Goal: Transaction & Acquisition: Obtain resource

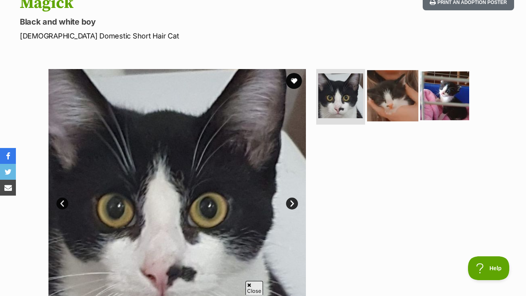
scroll to position [113, 0]
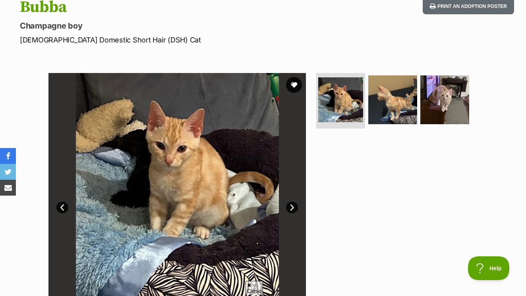
scroll to position [104, 0]
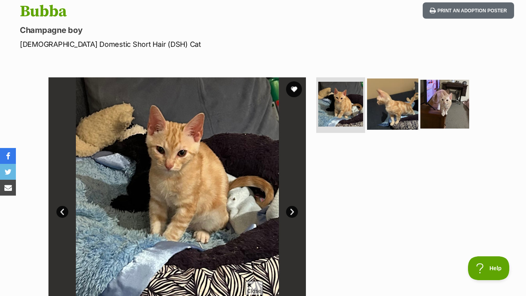
click at [391, 100] on img at bounding box center [392, 104] width 51 height 51
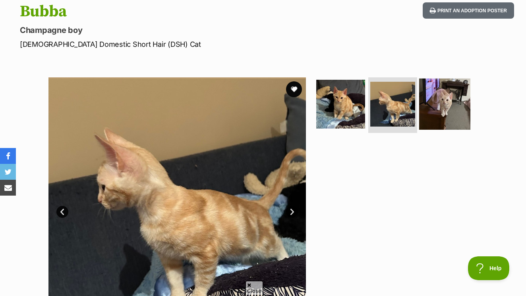
click at [438, 94] on img at bounding box center [444, 104] width 51 height 51
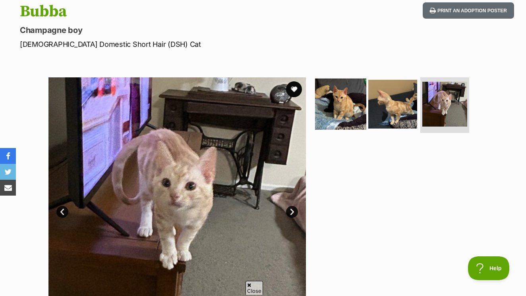
click at [335, 88] on img at bounding box center [340, 104] width 51 height 51
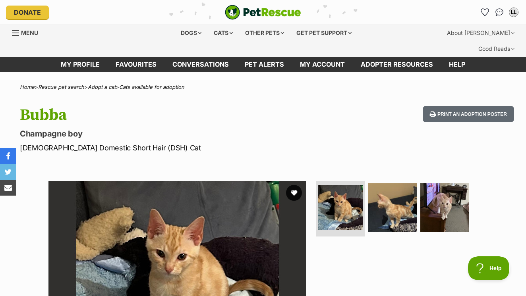
scroll to position [0, 0]
click at [295, 184] on button "favourite" at bounding box center [293, 192] width 17 height 17
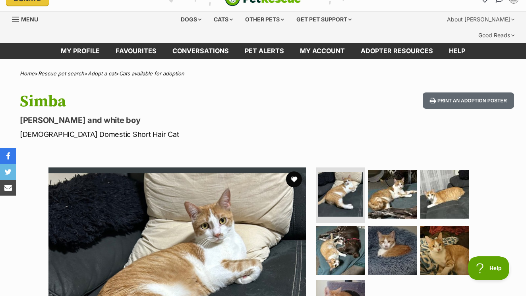
scroll to position [12, 0]
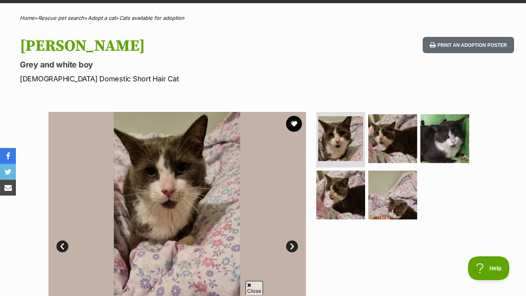
scroll to position [96, 0]
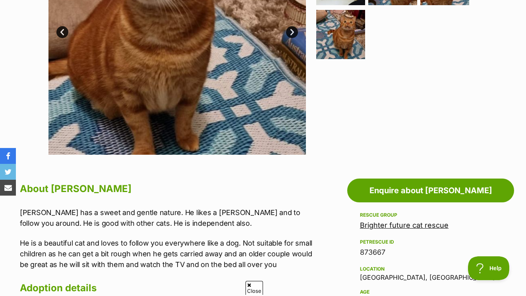
scroll to position [291, 0]
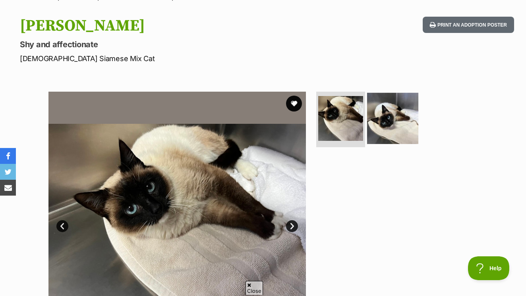
scroll to position [88, 0]
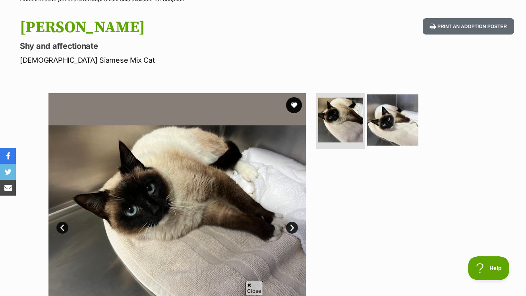
click at [396, 108] on img at bounding box center [392, 119] width 51 height 51
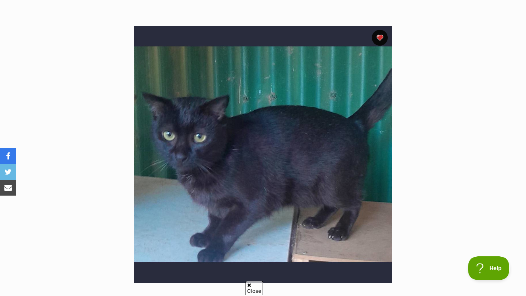
scroll to position [129, 0]
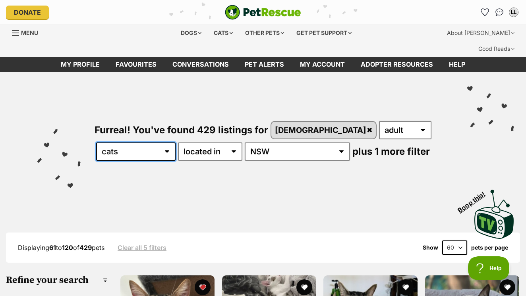
click at [175, 143] on select "any type of pet cats dogs other pets" at bounding box center [135, 152] width 79 height 18
select select "any"
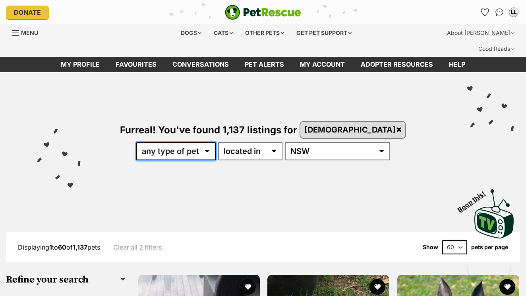
click at [216, 142] on select "any type of pet cats dogs other pets" at bounding box center [175, 151] width 79 height 18
select select "Dogs"
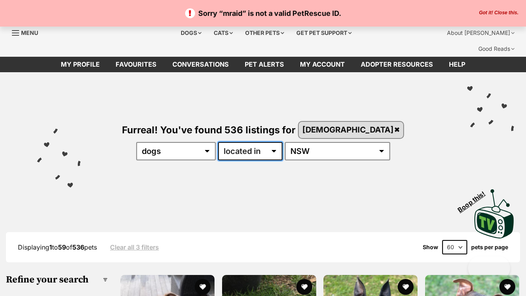
click at [262, 142] on select "available in located in" at bounding box center [250, 151] width 64 height 18
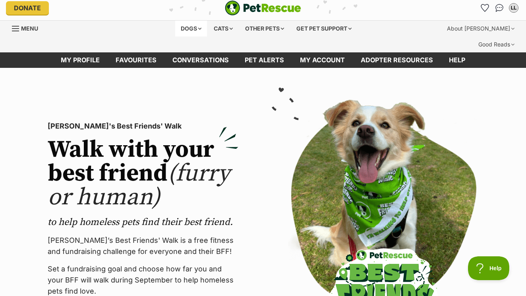
scroll to position [5, 1]
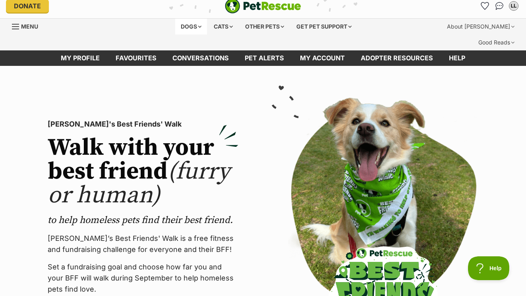
click at [188, 28] on div "Dogs" at bounding box center [191, 27] width 32 height 16
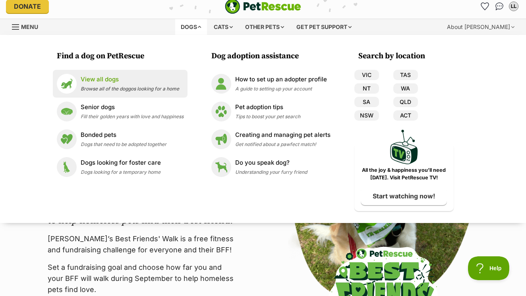
scroll to position [5, 1]
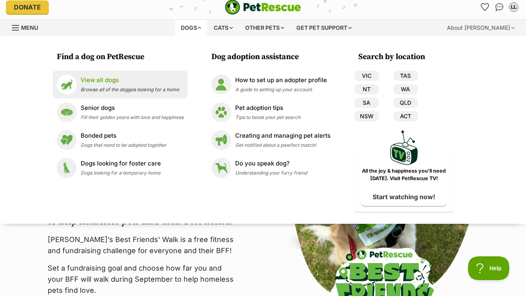
click at [111, 83] on p "View all dogs" at bounding box center [130, 80] width 98 height 9
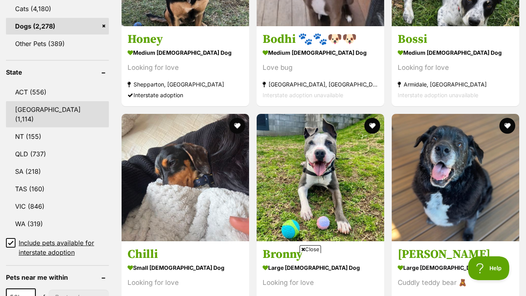
click at [45, 104] on link "NSW (1,114)" at bounding box center [57, 114] width 103 height 26
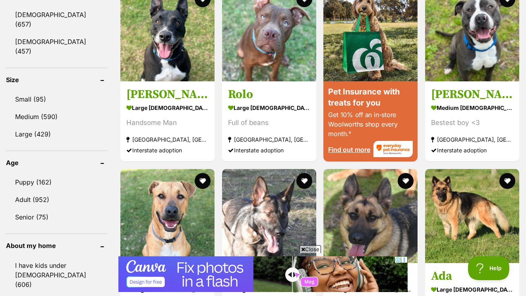
scroll to position [732, 0]
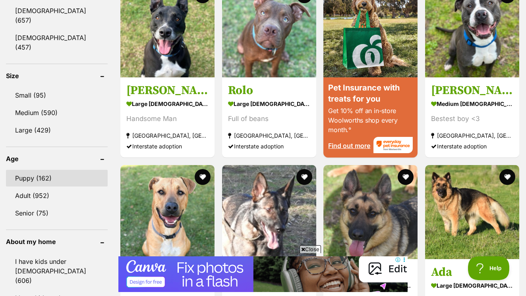
click at [33, 170] on link "Puppy (162)" at bounding box center [57, 178] width 102 height 17
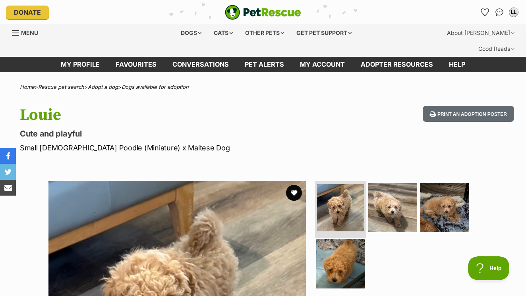
click at [347, 189] on img at bounding box center [340, 207] width 47 height 47
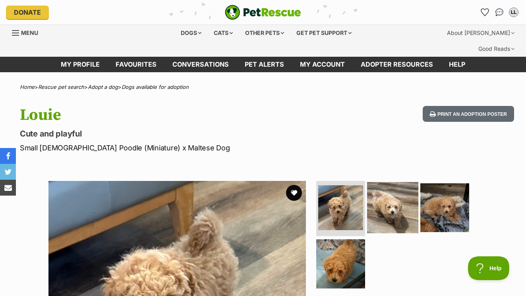
click at [387, 193] on img at bounding box center [392, 207] width 51 height 51
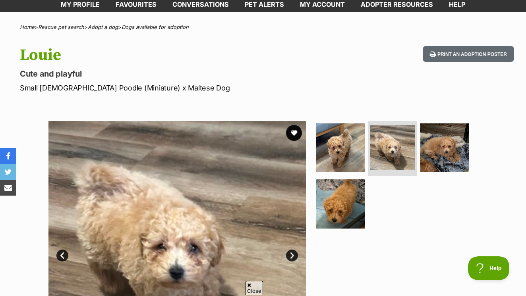
scroll to position [27, 0]
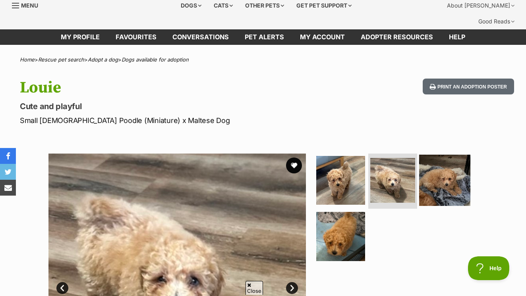
click at [445, 154] on img at bounding box center [444, 179] width 51 height 51
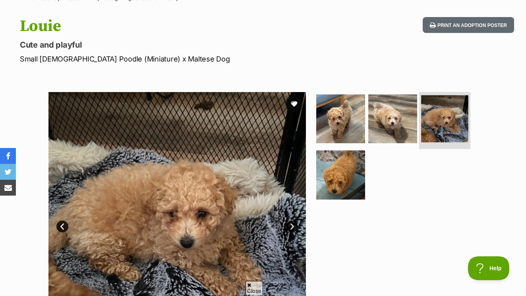
scroll to position [105, 0]
